Goal: Register for event/course

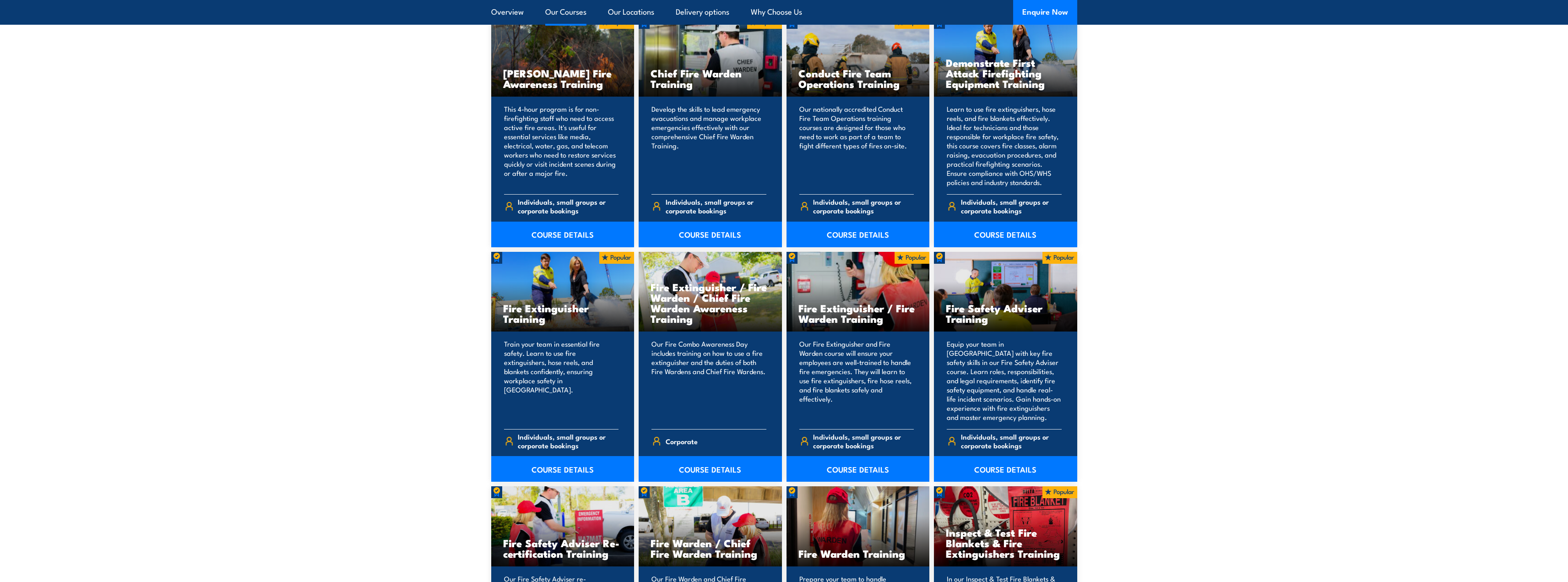
scroll to position [778, 0]
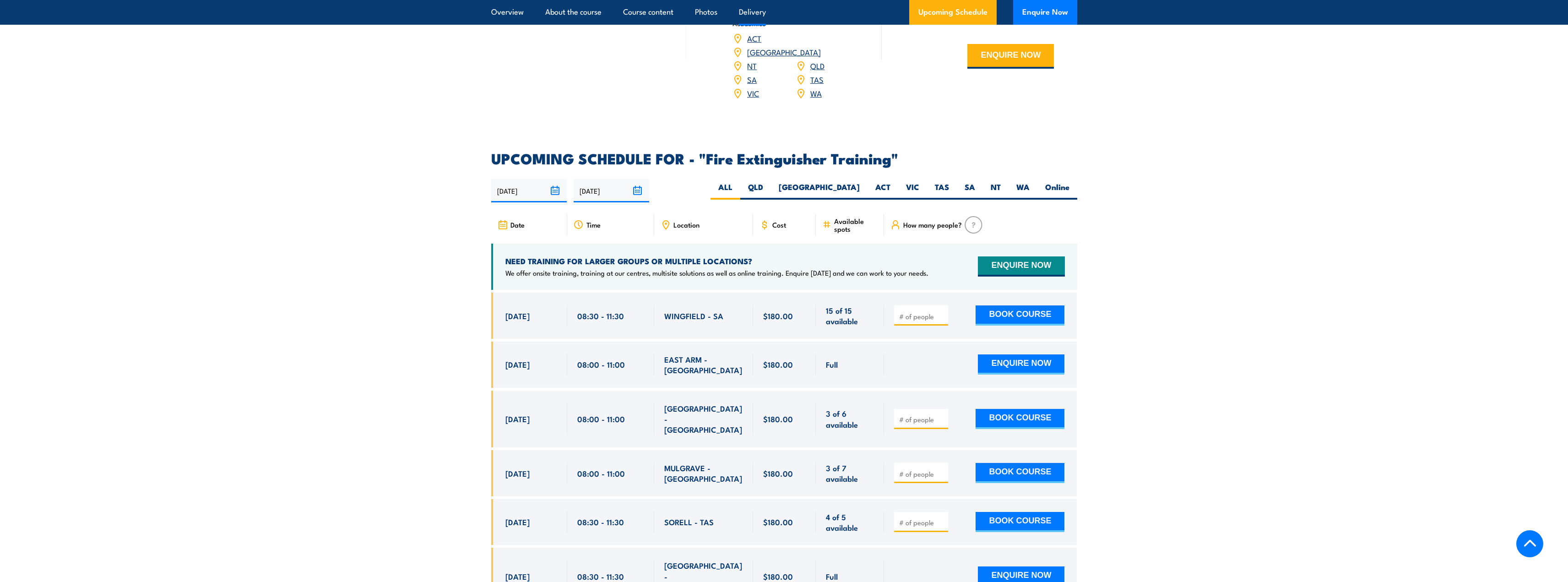
scroll to position [1374, 0]
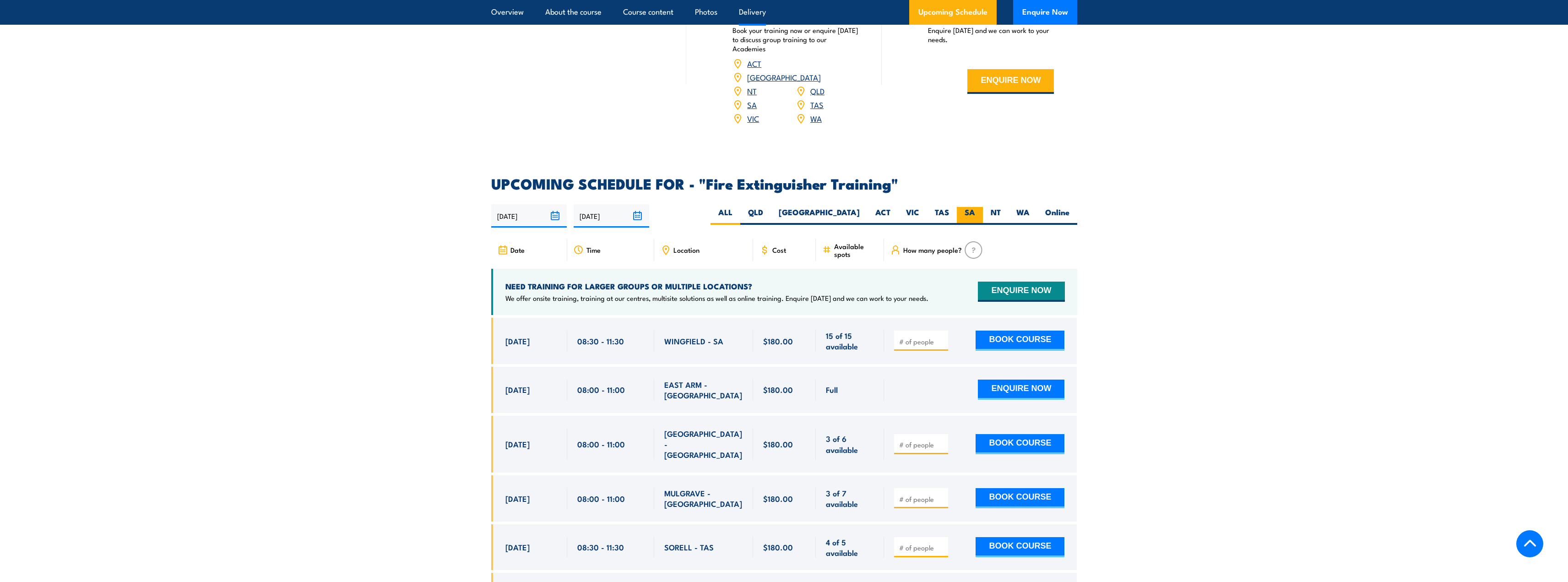
click at [972, 207] on label "SA" at bounding box center [970, 216] width 26 height 18
click at [975, 207] on input "SA" at bounding box center [978, 210] width 6 height 6
radio input "true"
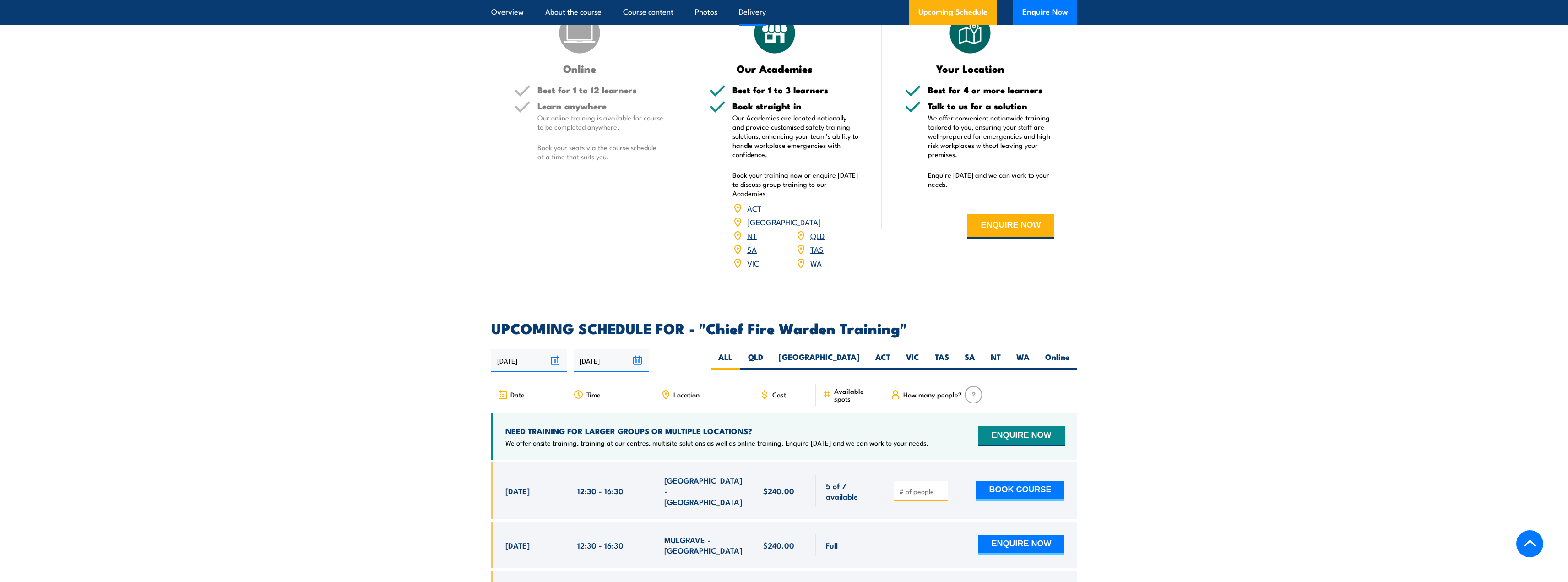
scroll to position [1328, 0]
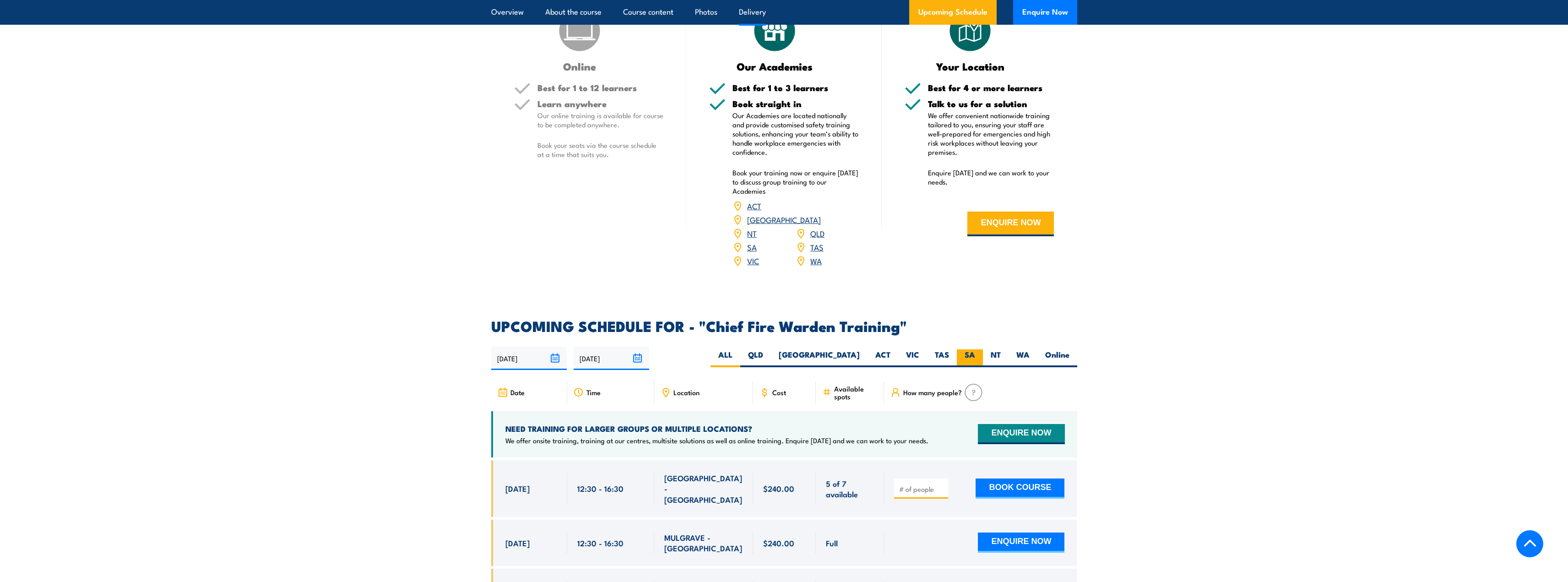
click at [971, 350] on label "SA" at bounding box center [970, 358] width 26 height 18
click at [975, 350] on input "SA" at bounding box center [978, 353] width 6 height 6
radio input "true"
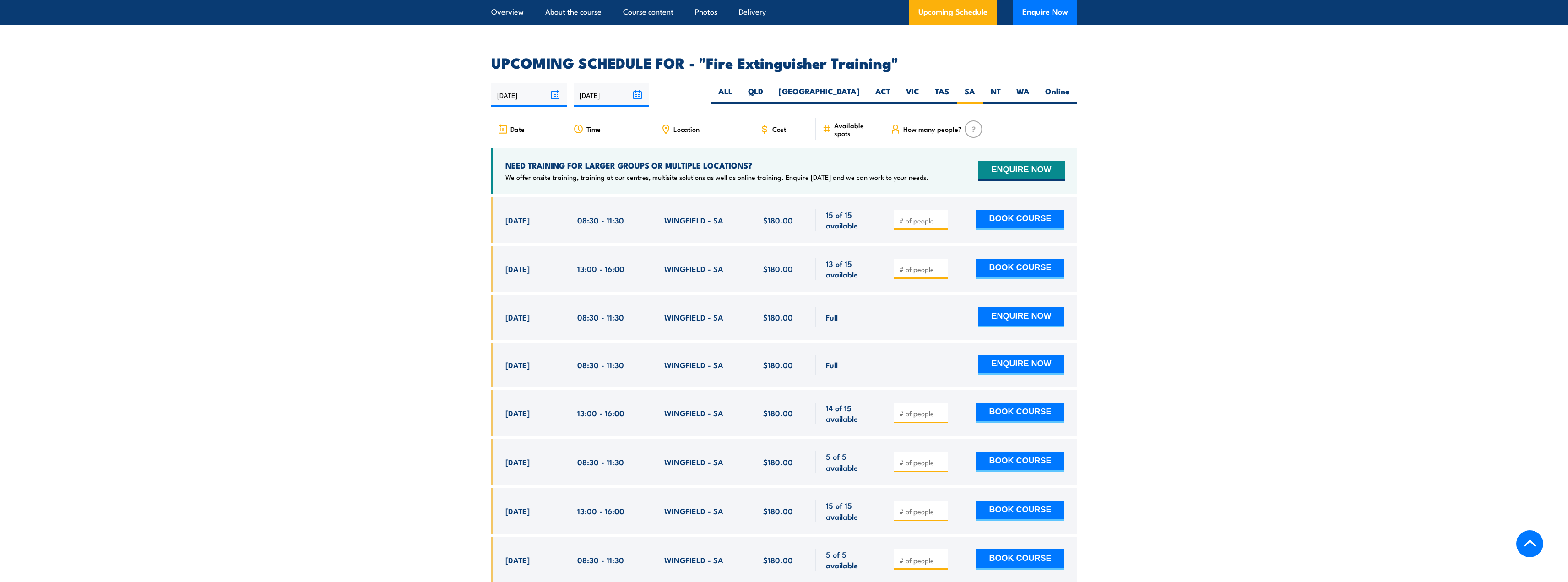
scroll to position [1511, 0]
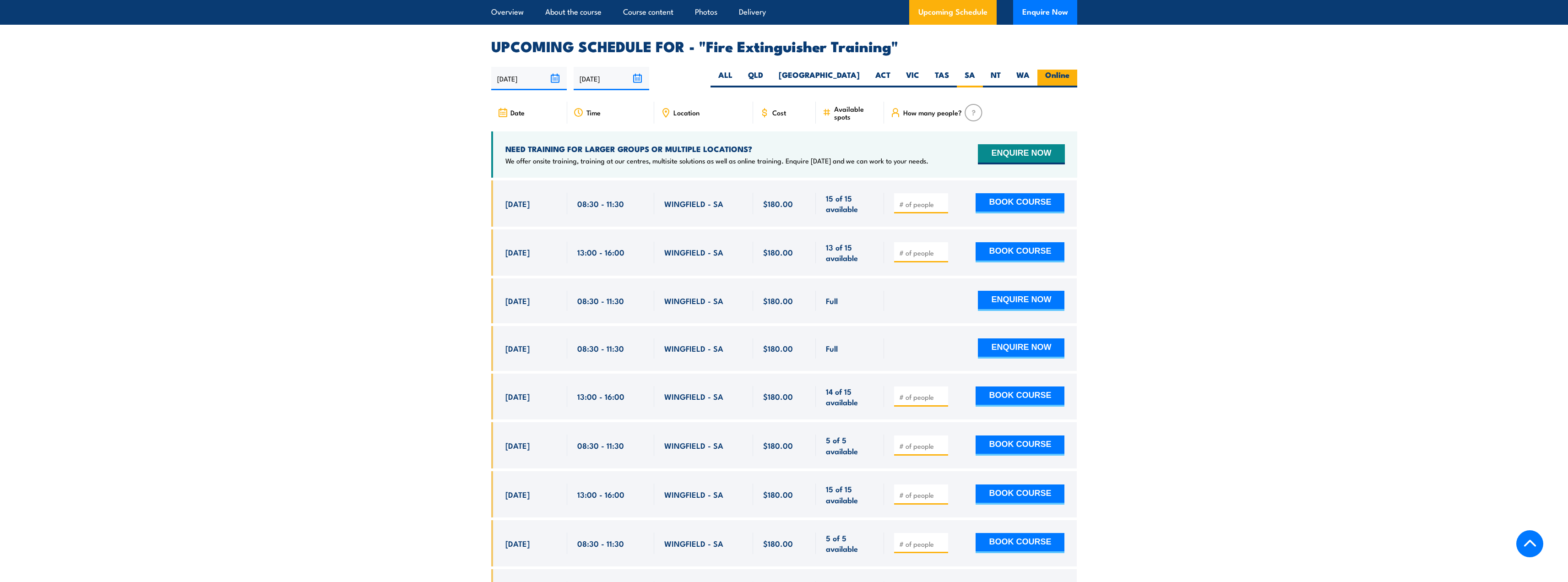
click at [1074, 70] on label "Online" at bounding box center [1057, 78] width 40 height 18
click at [1074, 70] on input "Online" at bounding box center [1073, 73] width 6 height 6
radio input "true"
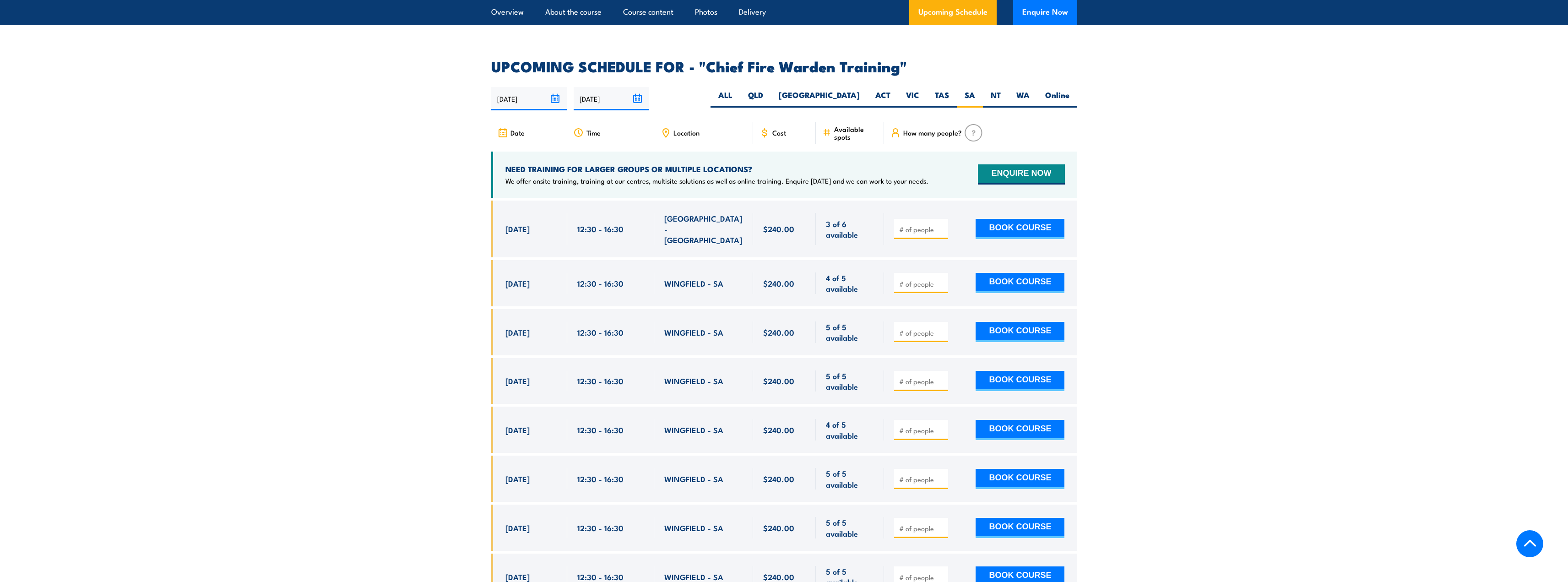
scroll to position [1633, 0]
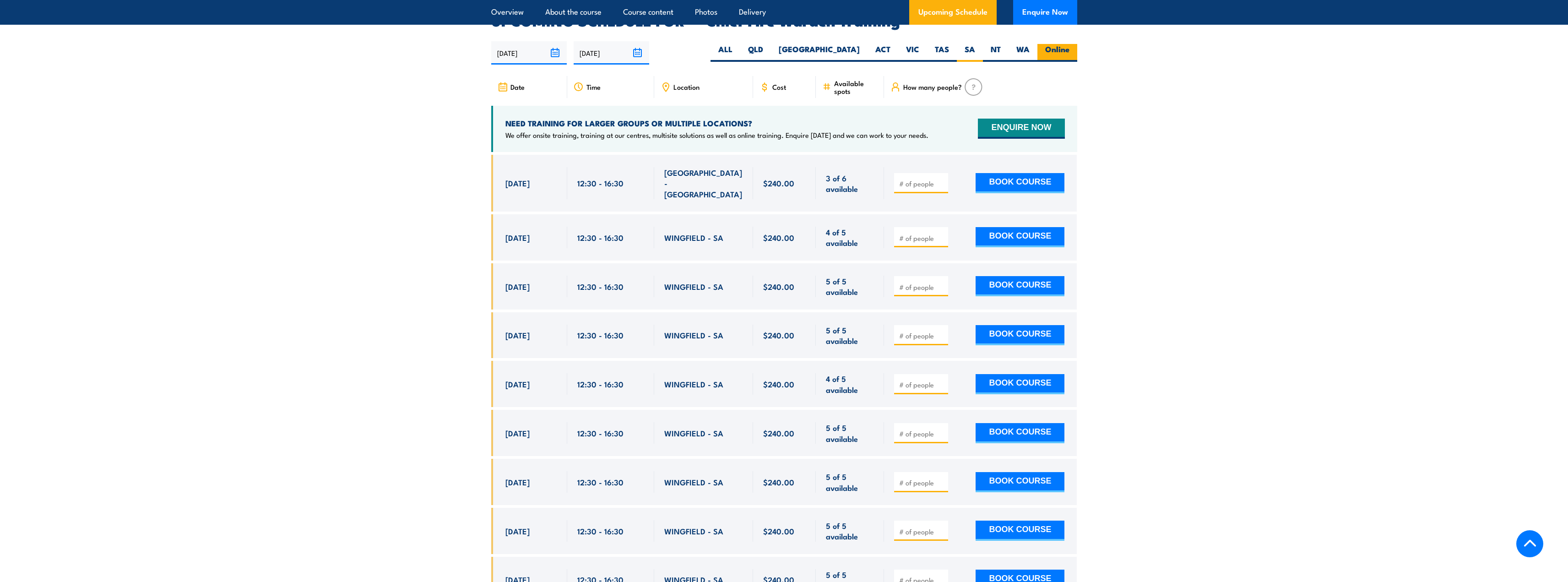
click at [1057, 44] on label "Online" at bounding box center [1057, 52] width 40 height 18
click at [1070, 44] on input "Online" at bounding box center [1073, 47] width 6 height 6
radio input "true"
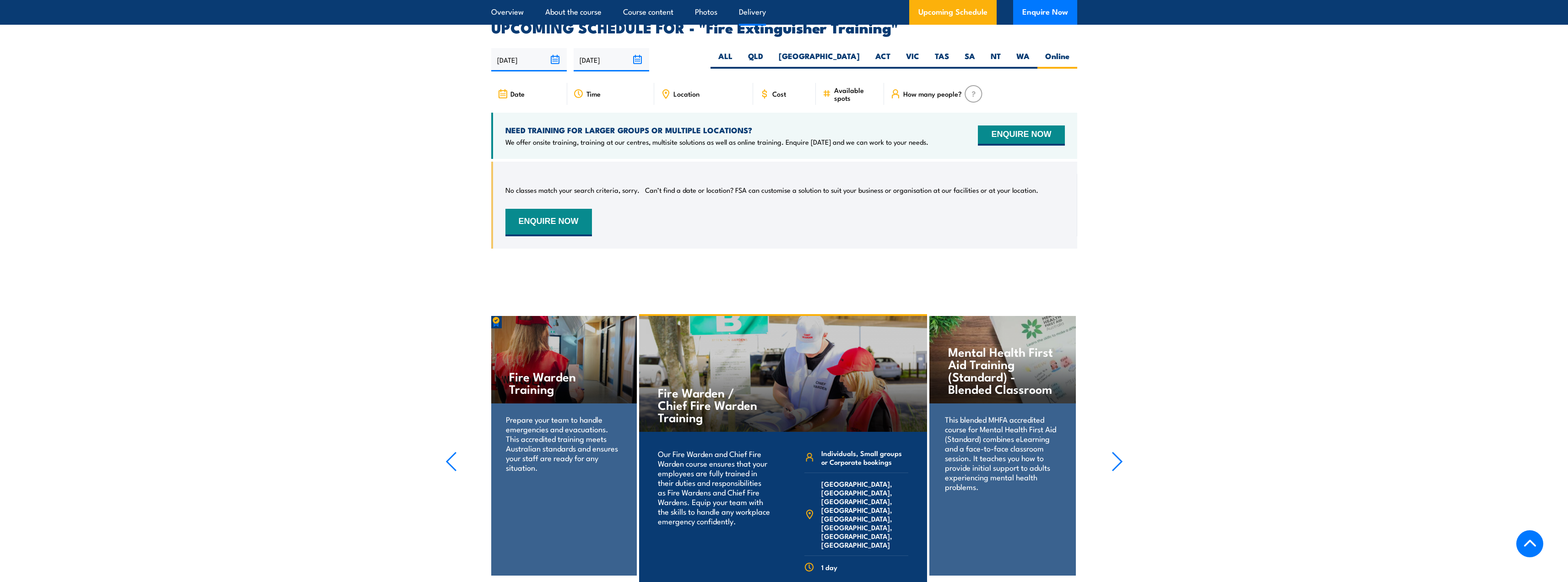
scroll to position [1537, 0]
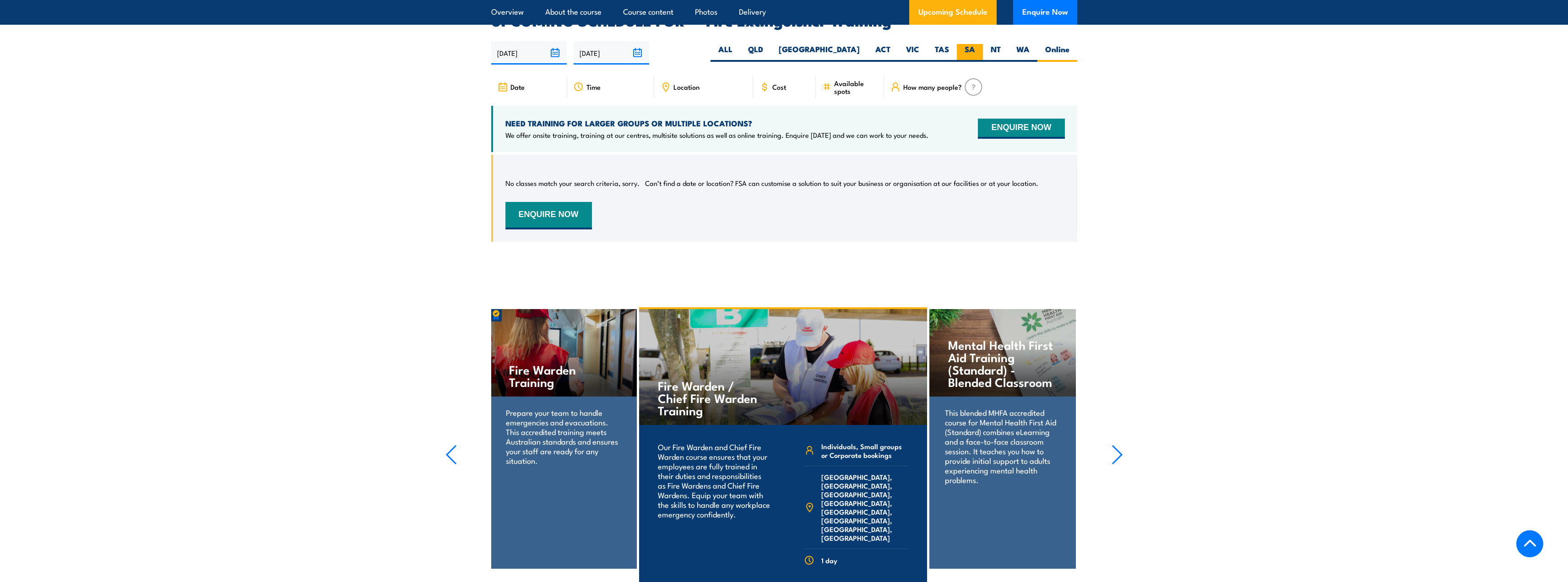
click at [977, 44] on label "SA" at bounding box center [970, 52] width 26 height 18
click at [977, 44] on input "SA" at bounding box center [978, 47] width 6 height 6
radio input "true"
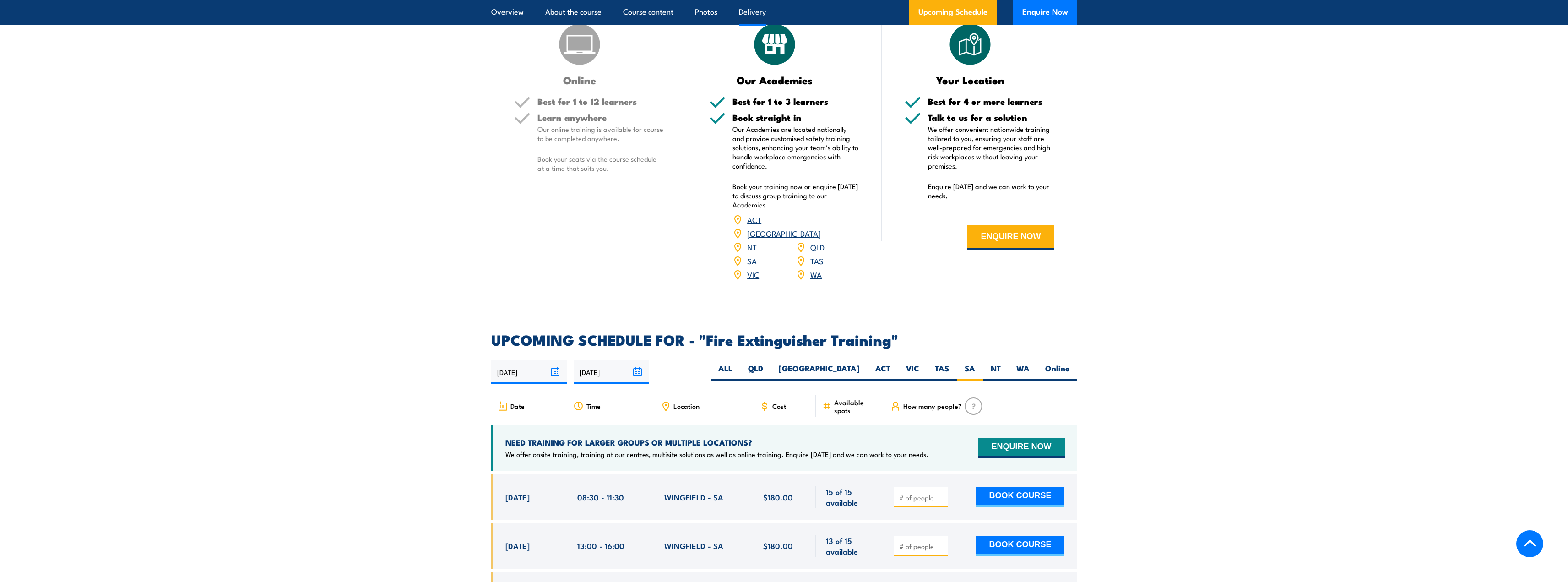
scroll to position [1216, 0]
click at [1057, 365] on label "Online" at bounding box center [1057, 373] width 40 height 18
click at [1070, 365] on input "Online" at bounding box center [1073, 368] width 6 height 6
radio input "true"
click at [1065, 365] on label "Online" at bounding box center [1057, 373] width 40 height 18
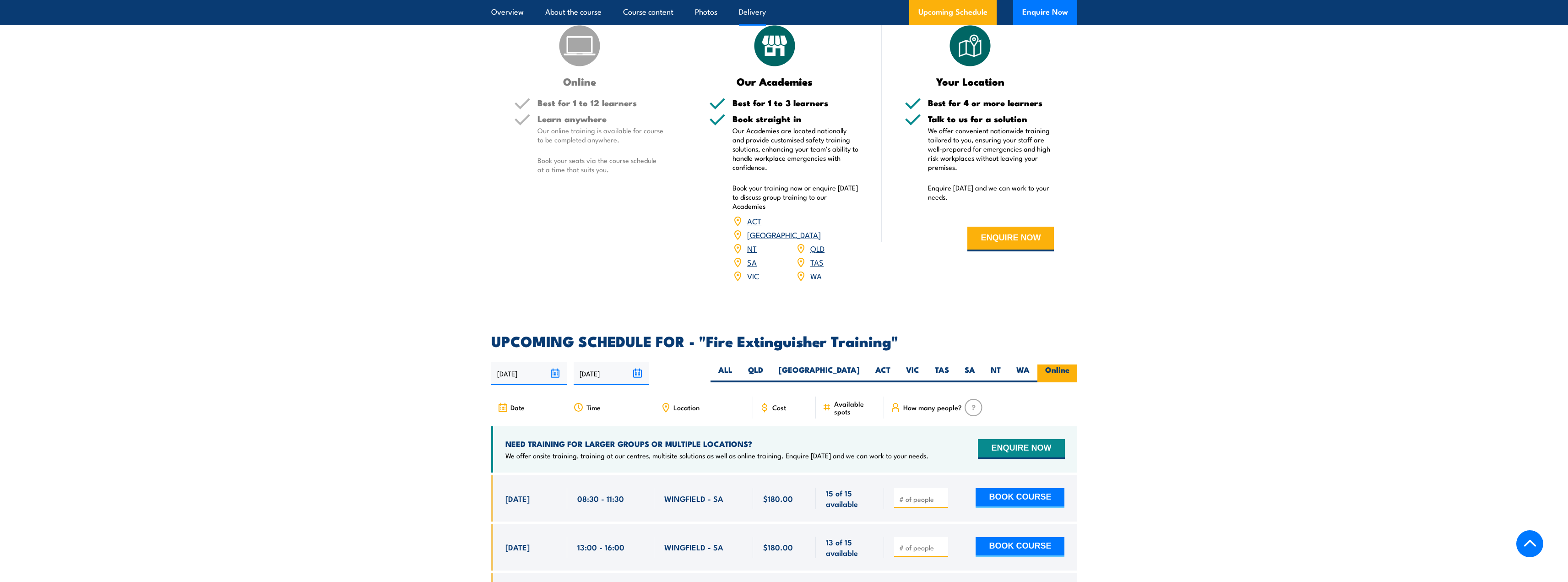
click at [1070, 365] on input "Online" at bounding box center [1073, 368] width 6 height 6
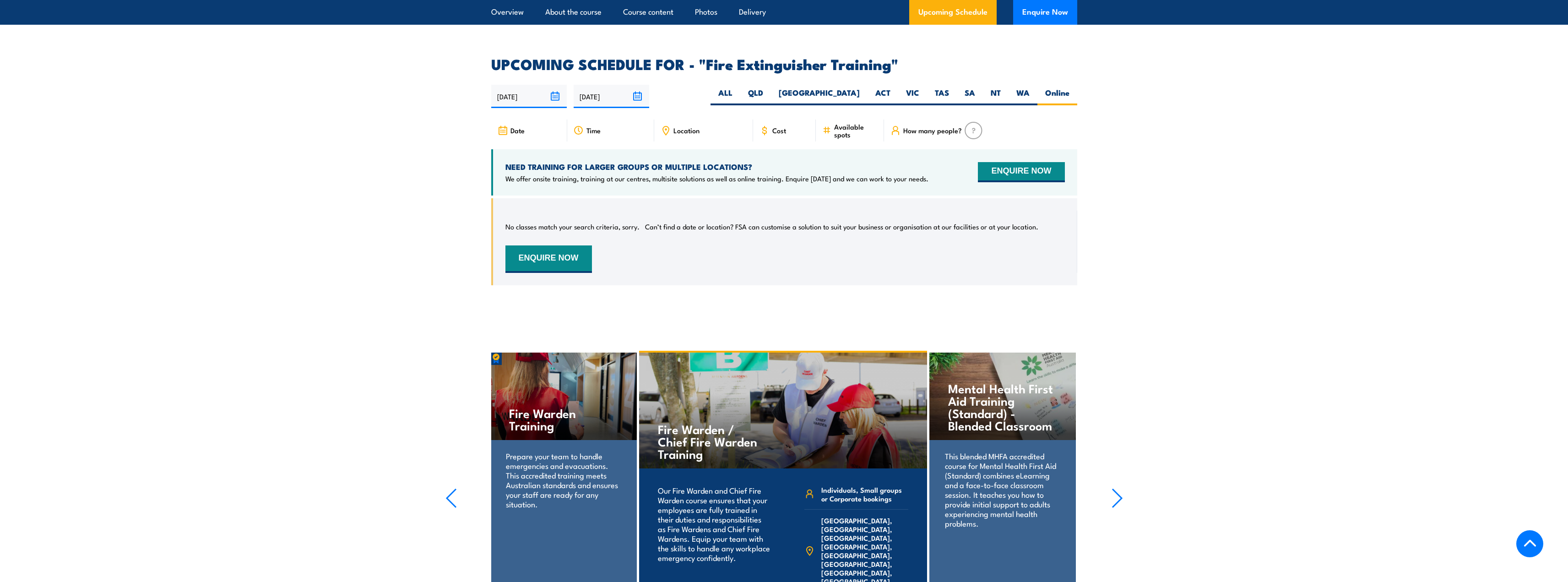
scroll to position [1537, 0]
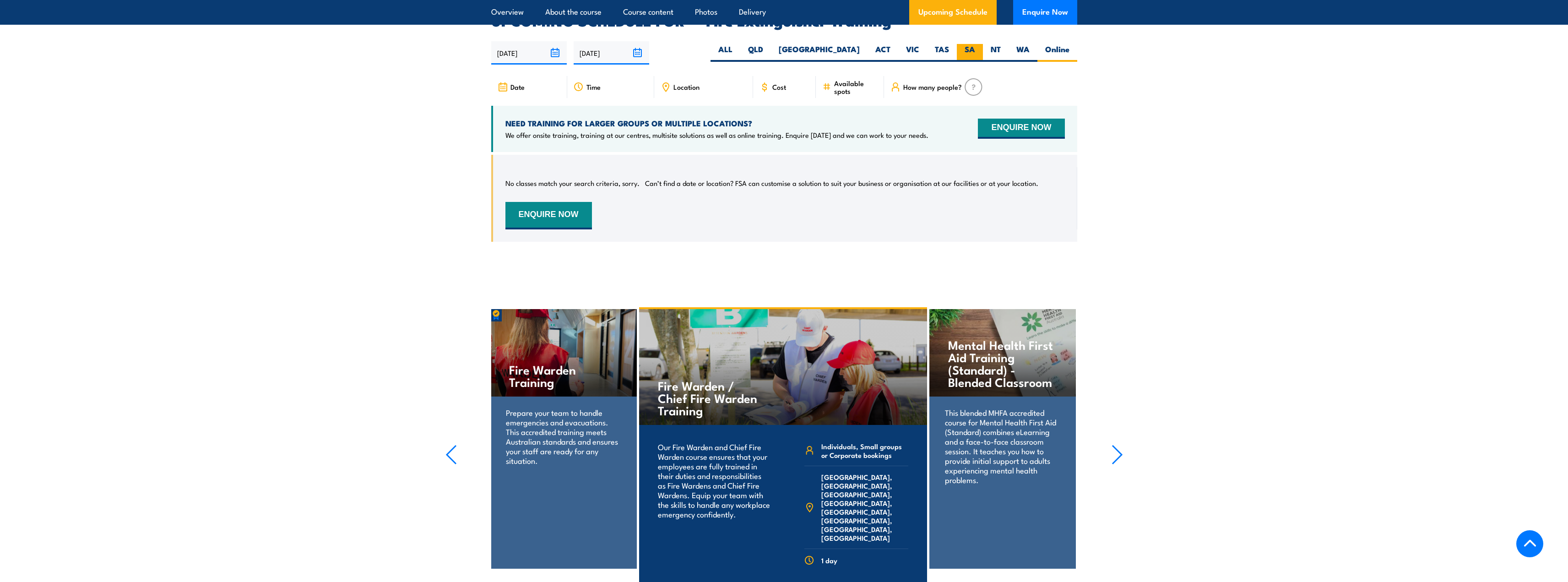
click at [972, 44] on label "SA" at bounding box center [970, 52] width 26 height 18
click at [975, 44] on input "SA" at bounding box center [978, 47] width 6 height 6
radio input "true"
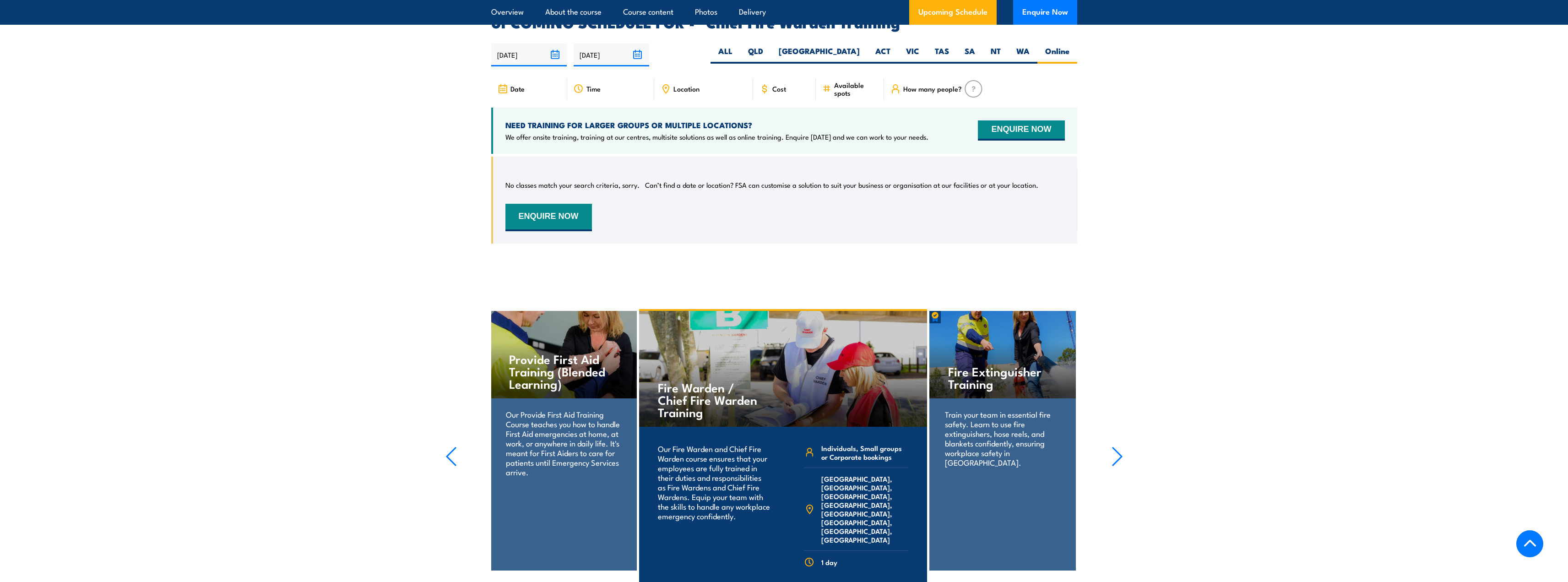
scroll to position [1633, 0]
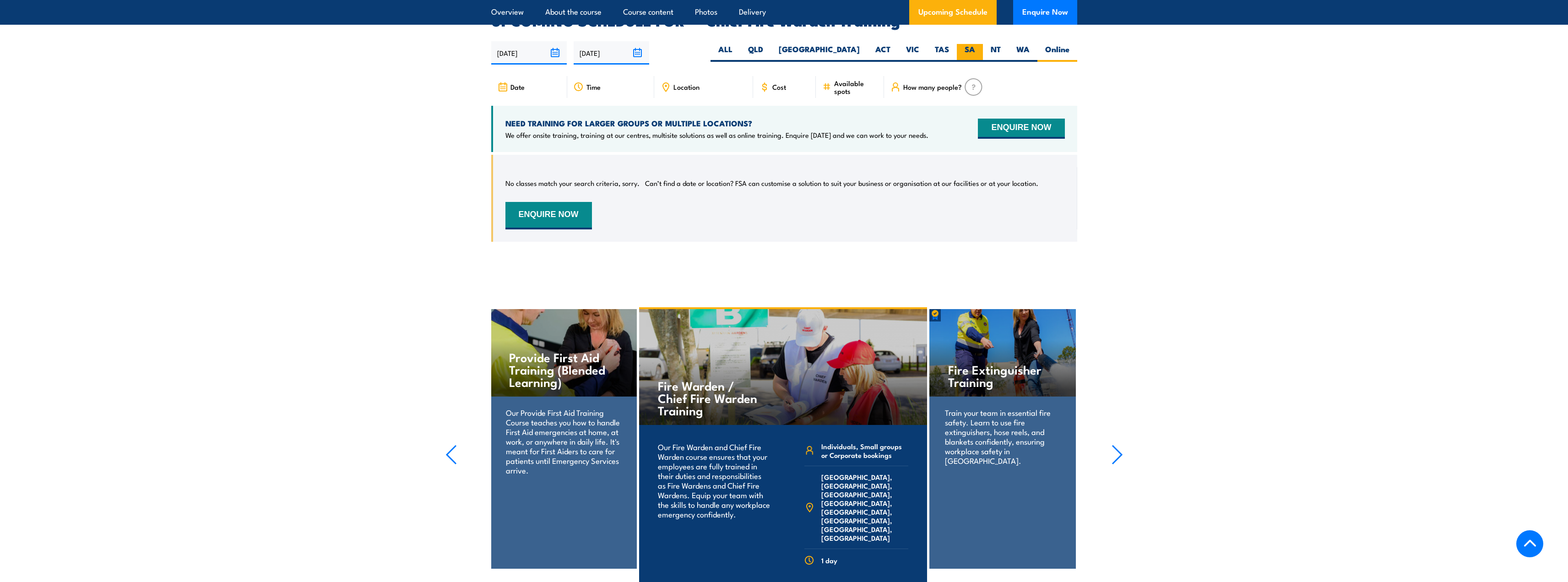
click at [972, 44] on label "SA" at bounding box center [970, 52] width 26 height 18
click at [975, 44] on input "SA" at bounding box center [978, 47] width 6 height 6
radio input "true"
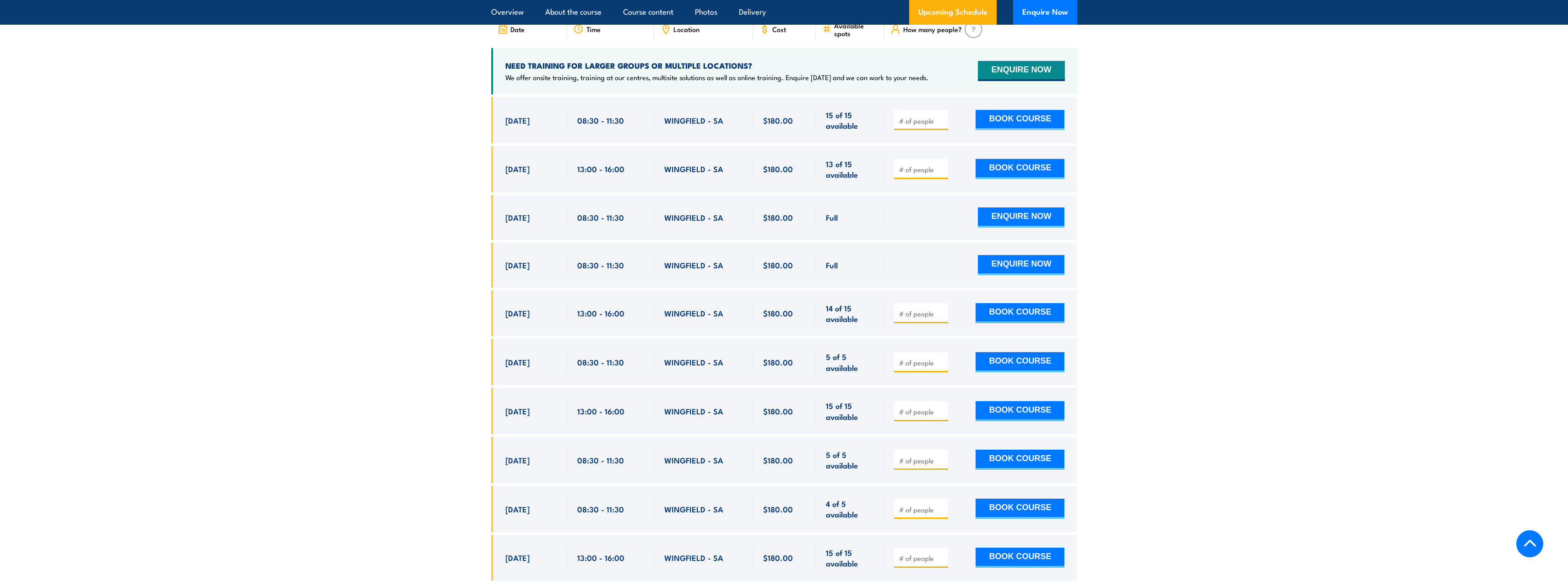
scroll to position [1583, 0]
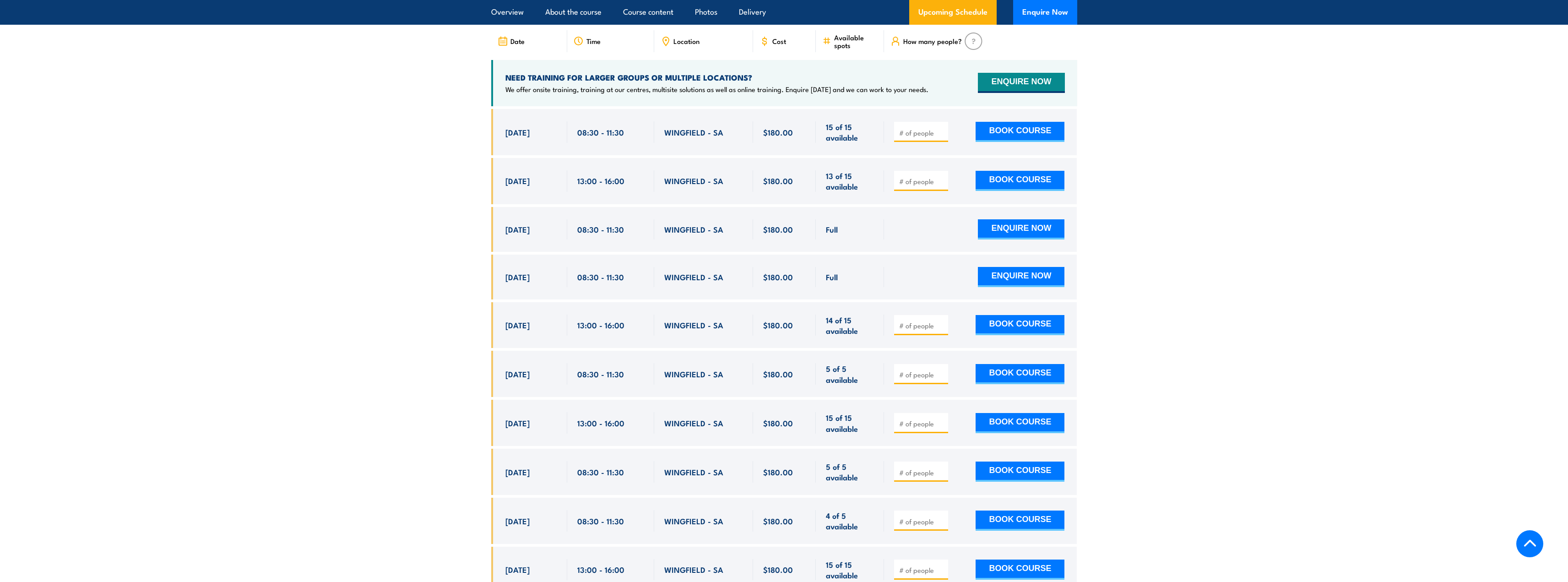
drag, startPoint x: 501, startPoint y: 358, endPoint x: 635, endPoint y: 365, distance: 134.2
click at [635, 365] on div "[DATE] 08:30 - 08:30" at bounding box center [784, 373] width 586 height 46
drag, startPoint x: 502, startPoint y: 462, endPoint x: 634, endPoint y: 472, distance: 132.4
click at [634, 472] on div "[DATE] 08:30 - 08:30" at bounding box center [784, 472] width 586 height 46
drag, startPoint x: 500, startPoint y: 171, endPoint x: 860, endPoint y: 170, distance: 360.0
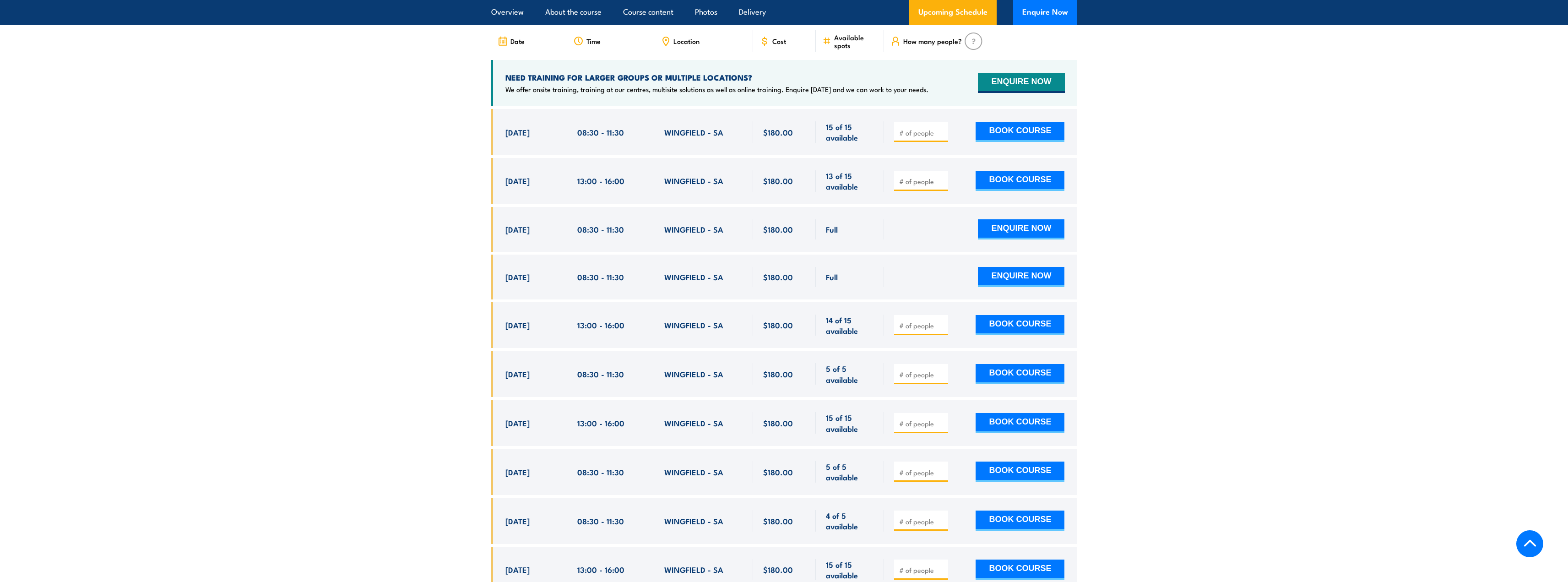
click at [860, 170] on div "[DATE] 13:00 - 13:00" at bounding box center [784, 181] width 586 height 46
